Goal: Find specific page/section: Locate a particular part of the current website

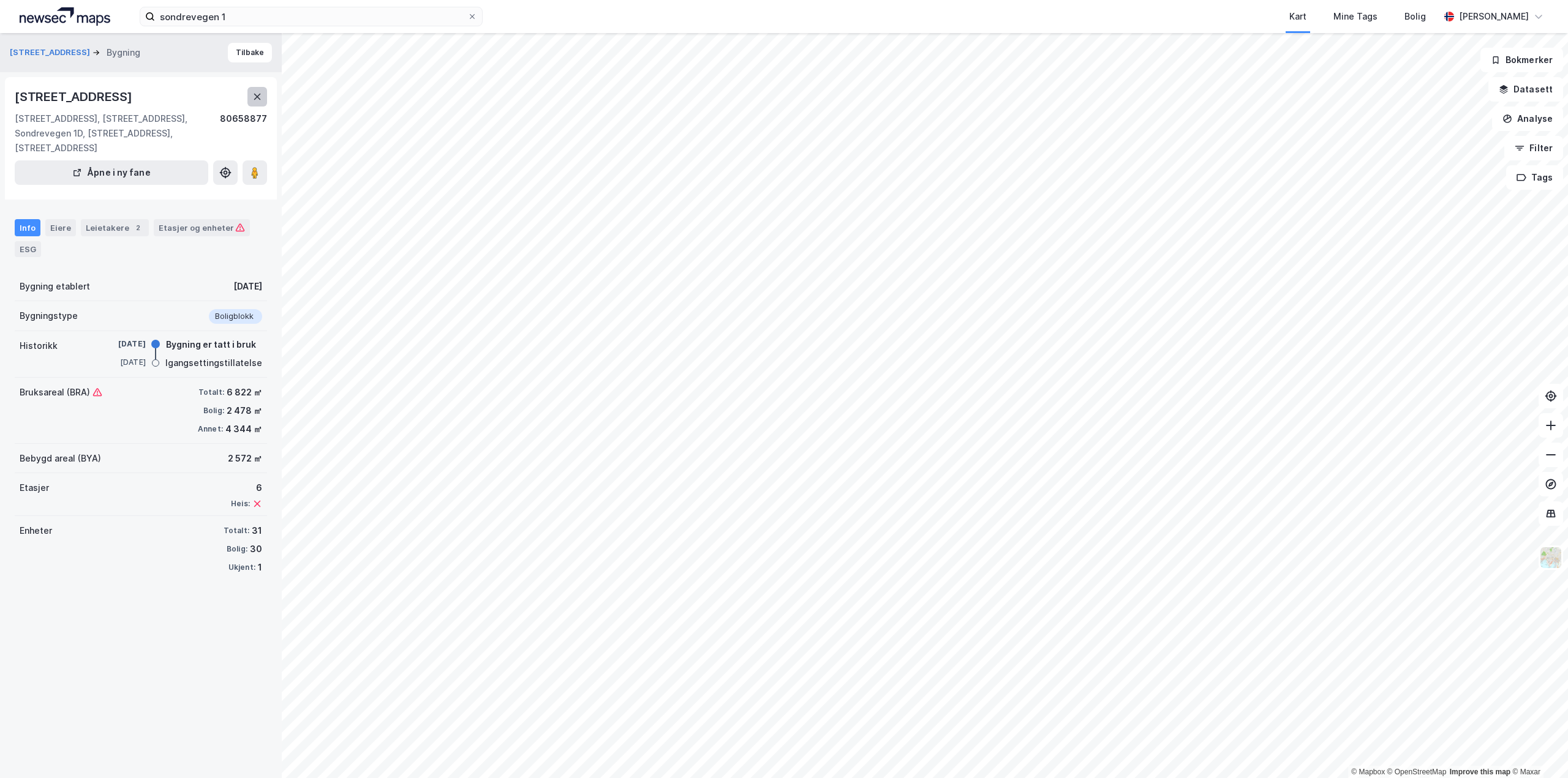
click at [250, 99] on button at bounding box center [257, 97] width 19 height 19
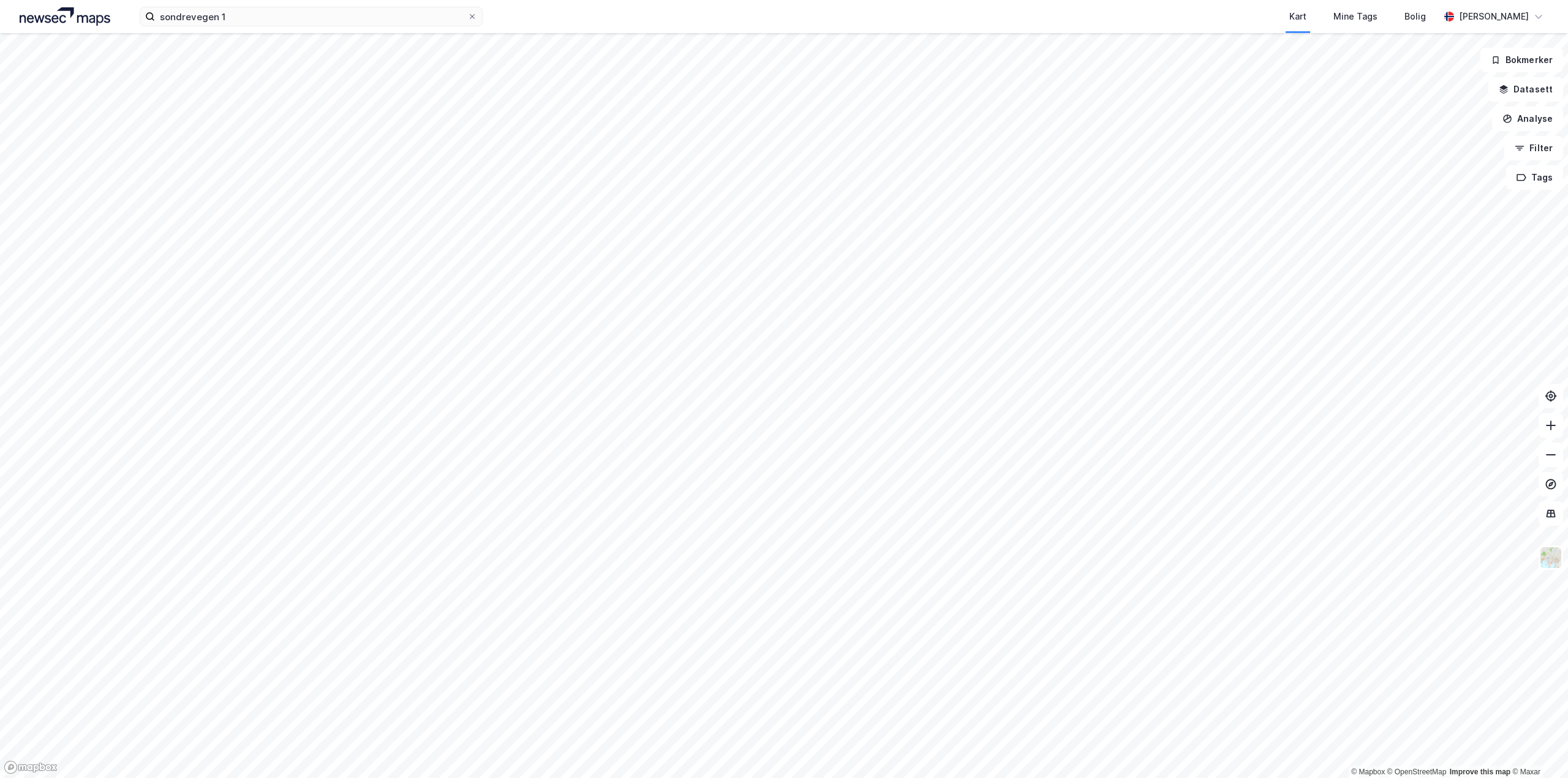
click at [835, 777] on html "sondrevegen 1 Kart Mine Tags Bolig [PERSON_NAME] © Mapbox © OpenStreetMap Impro…" at bounding box center [784, 389] width 1568 height 778
